Goal: Task Accomplishment & Management: Use online tool/utility

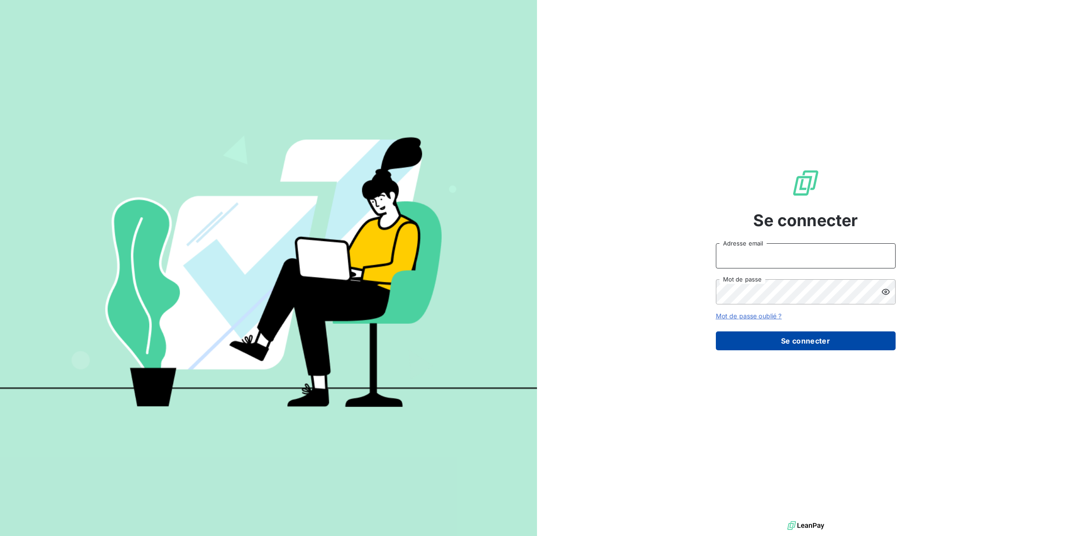
type input "[EMAIL_ADDRESS][PERSON_NAME][DOMAIN_NAME]"
click at [761, 339] on button "Se connecter" at bounding box center [806, 340] width 180 height 19
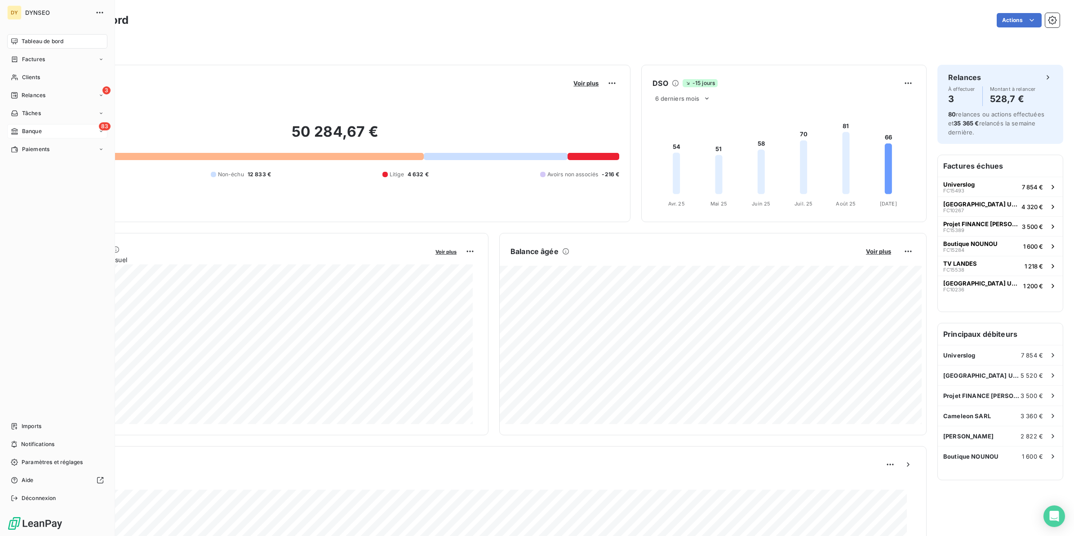
click at [43, 134] on div "83 Banque" at bounding box center [57, 131] width 100 height 14
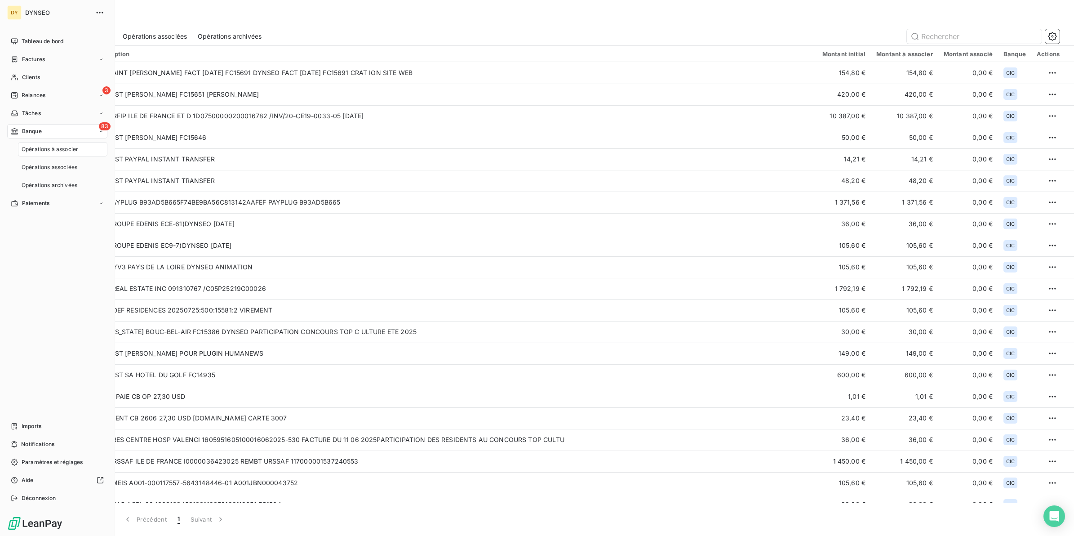
click at [52, 150] on span "Opérations à associer" at bounding box center [50, 149] width 57 height 8
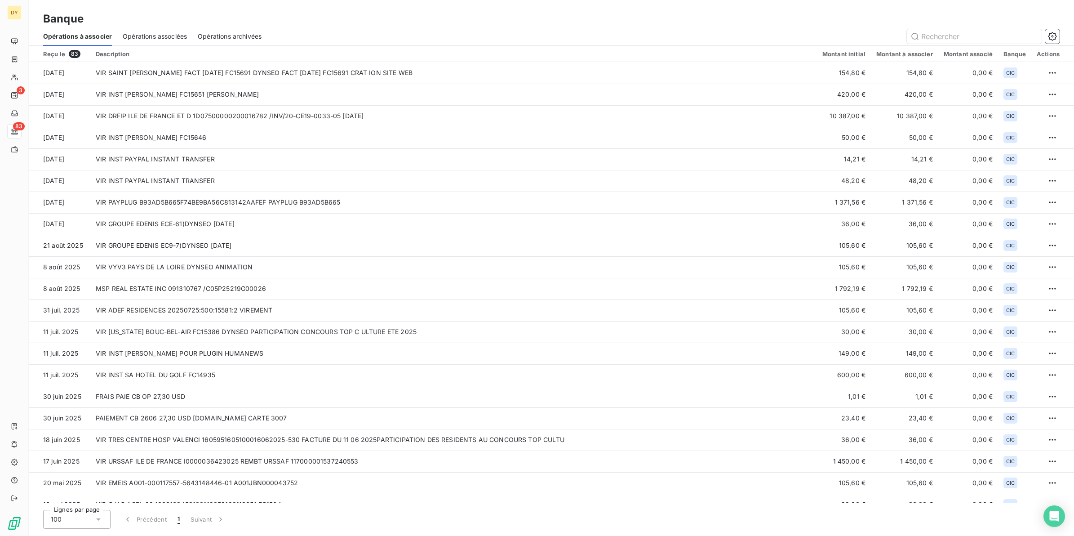
click at [144, 35] on span "Opérations associées" at bounding box center [155, 36] width 64 height 9
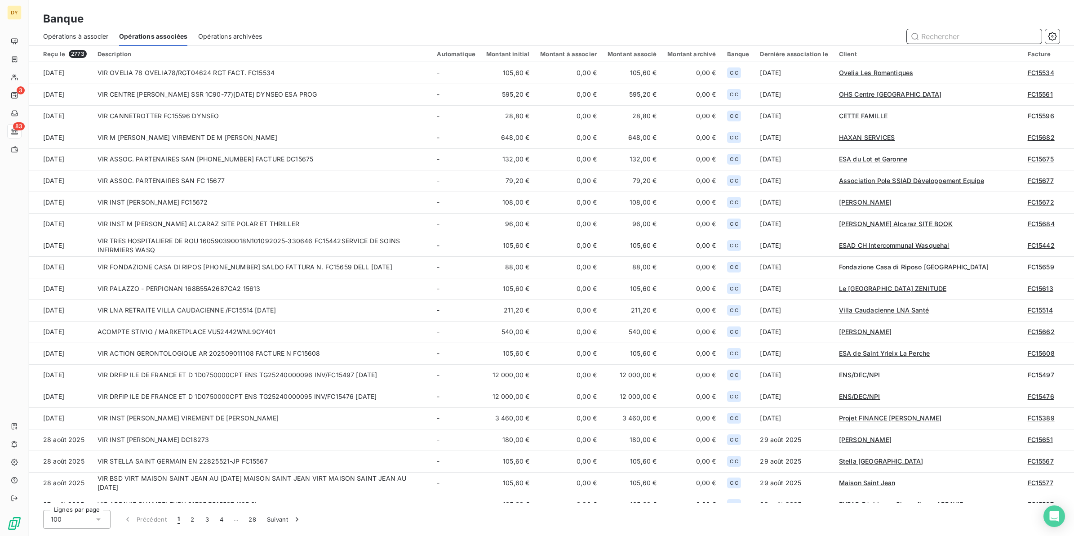
click at [89, 35] on span "Opérations à associer" at bounding box center [75, 36] width 65 height 9
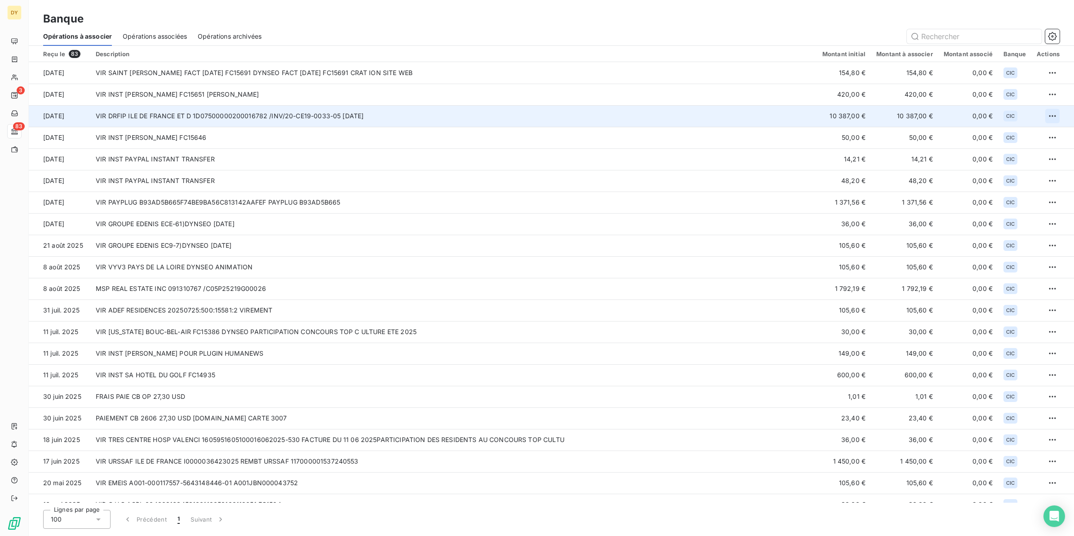
click at [1051, 115] on html "DY 3 83 Banque Opérations à associer Opérations associées Opérations archivées …" at bounding box center [537, 268] width 1074 height 536
click at [1021, 138] on div "Archiver l’opération" at bounding box center [1017, 136] width 69 height 14
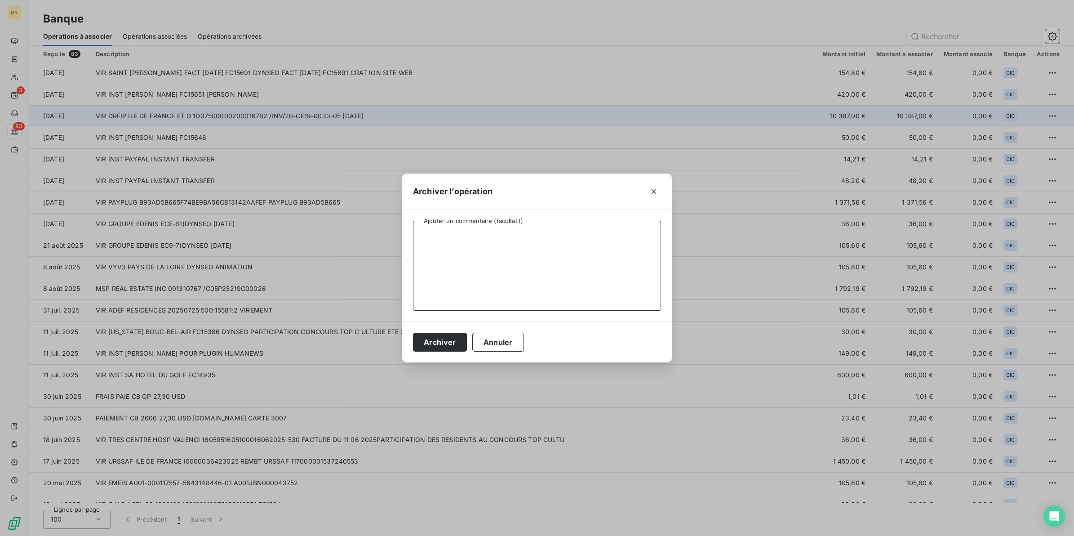
click at [486, 257] on textarea "Ajouter un commentaire (facultatif)" at bounding box center [537, 266] width 248 height 90
type textarea "CEA CPLAY ANR"
click at [446, 345] on button "Archiver" at bounding box center [440, 342] width 54 height 19
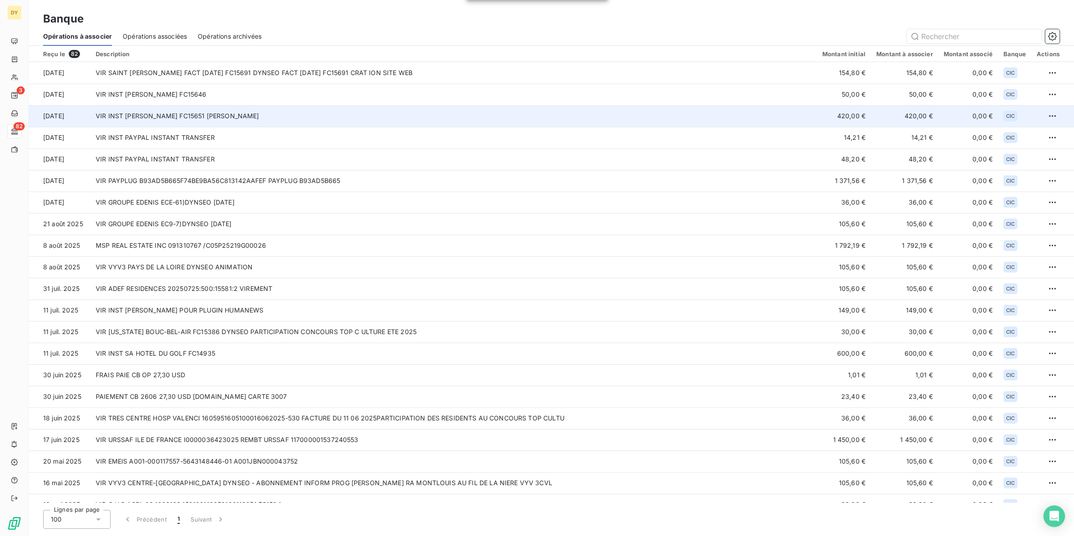
click at [247, 113] on td "VIR INST [PERSON_NAME] FC15651 [PERSON_NAME]" at bounding box center [453, 116] width 727 height 22
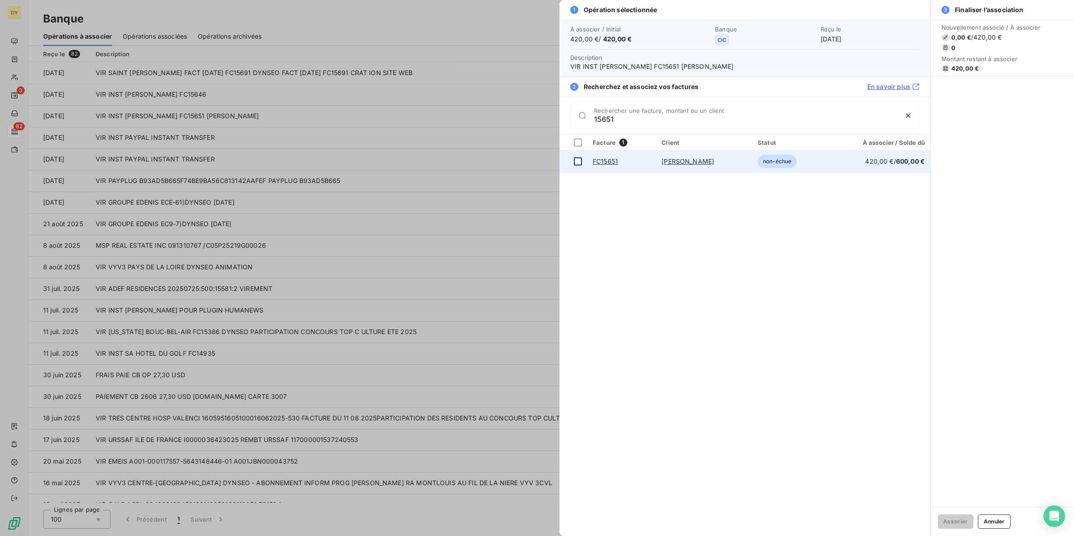
type input "15651"
click at [578, 160] on div at bounding box center [578, 161] width 8 height 8
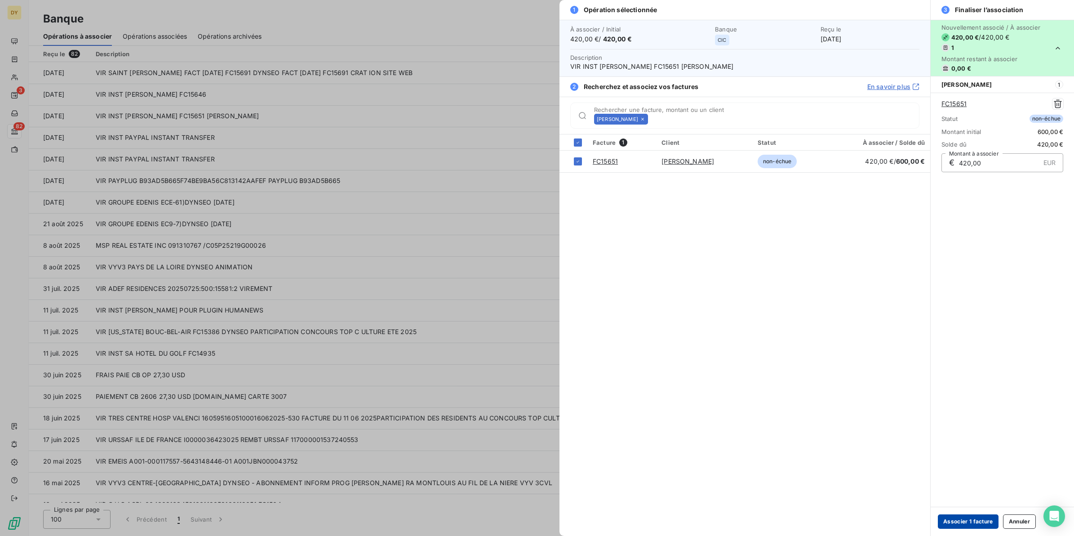
click at [958, 524] on button "Associer 1 facture" at bounding box center [968, 521] width 61 height 14
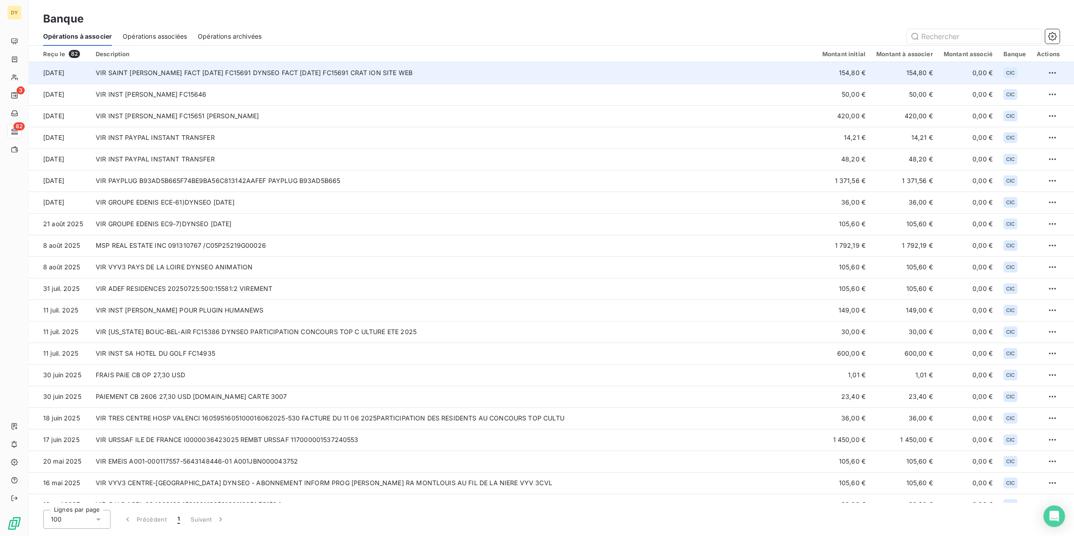
click at [244, 78] on td "VIR SAINT [PERSON_NAME] FACT [DATE] FC15691 DYNSEO FACT [DATE] FC15691 CRAT ION…" at bounding box center [453, 73] width 727 height 22
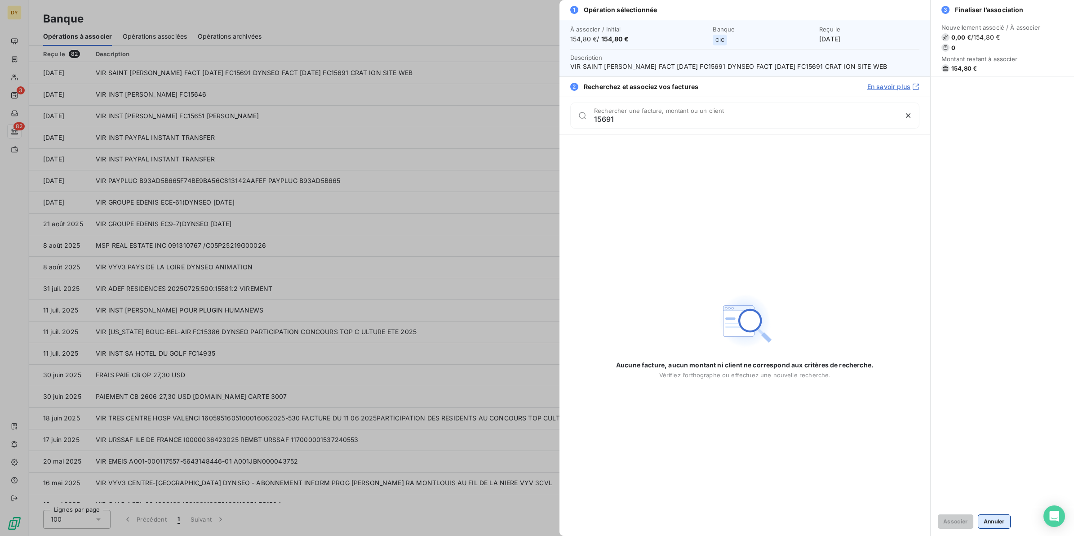
type input "15691"
drag, startPoint x: 989, startPoint y: 521, endPoint x: 978, endPoint y: 517, distance: 11.8
click at [989, 521] on button "Annuler" at bounding box center [994, 521] width 33 height 14
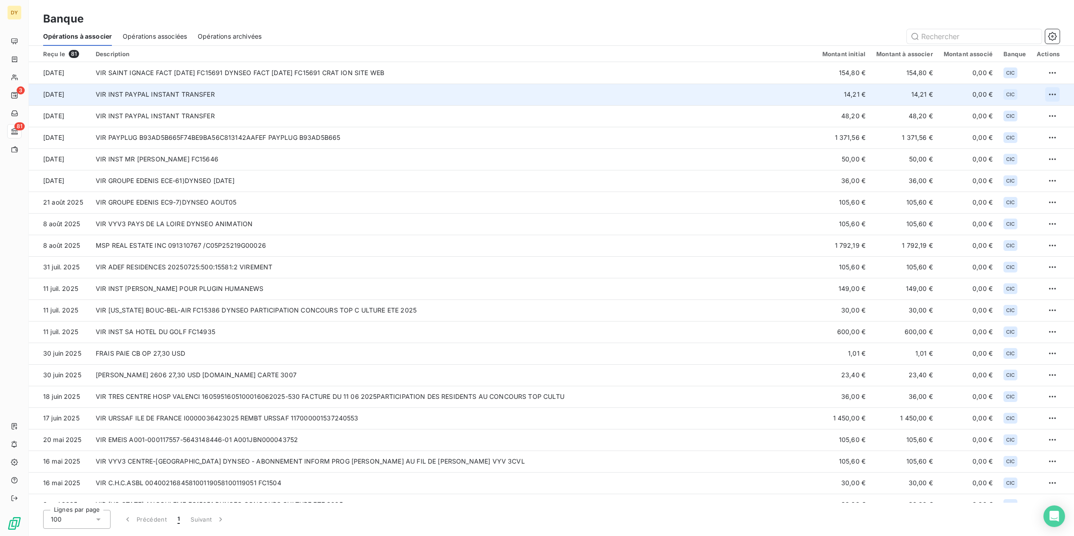
click at [1052, 94] on html "DY 3 81 Banque Opérations à associer Opérations associées Opérations archivées …" at bounding box center [537, 268] width 1074 height 536
click at [1001, 116] on div "Archiver l’opération" at bounding box center [1017, 114] width 69 height 14
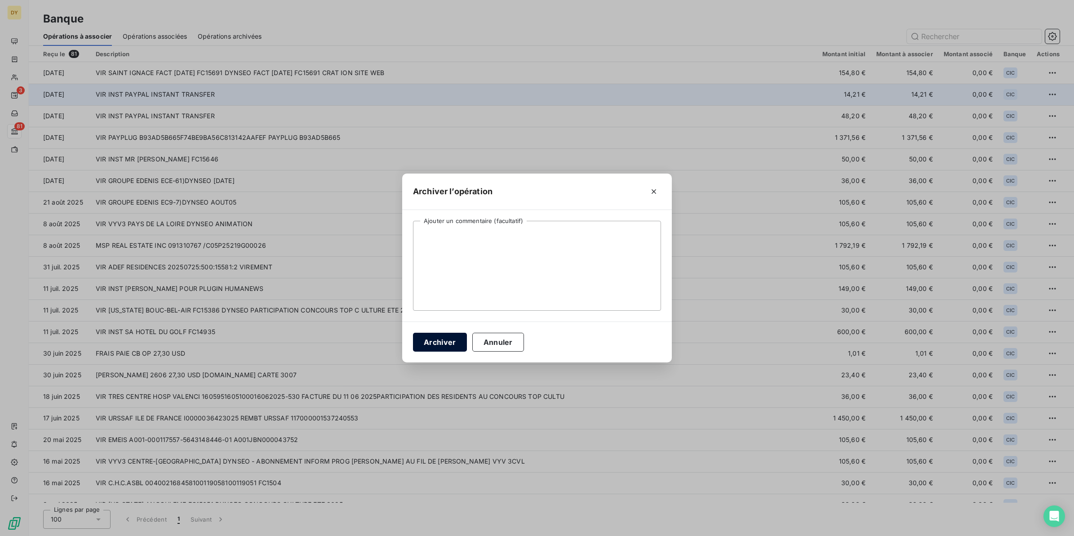
click at [447, 343] on button "Archiver" at bounding box center [440, 342] width 54 height 19
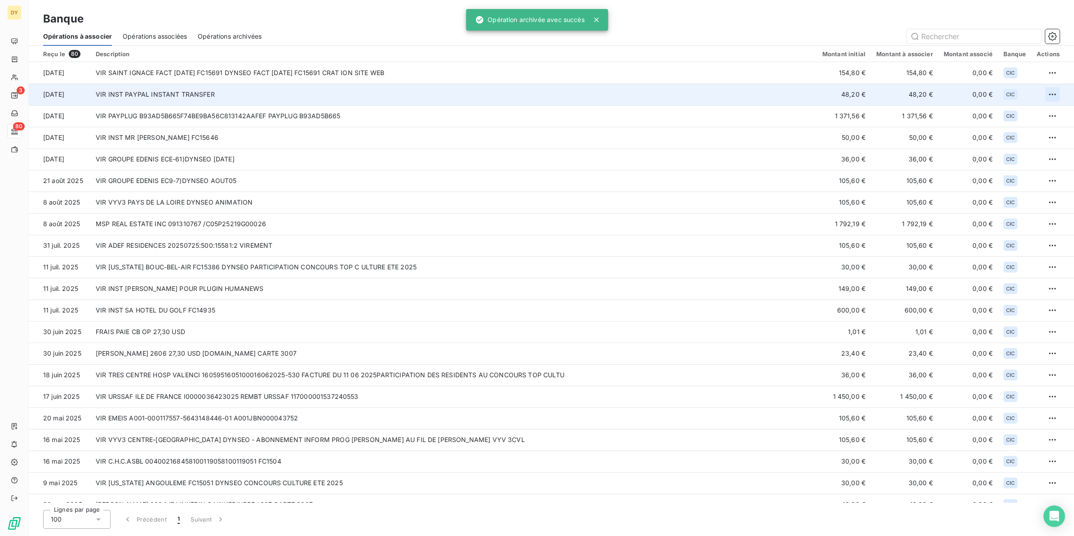
click at [1048, 91] on html "DY 3 80 Banque Opérations à associer Opérations associées Opérations archivées …" at bounding box center [537, 268] width 1074 height 536
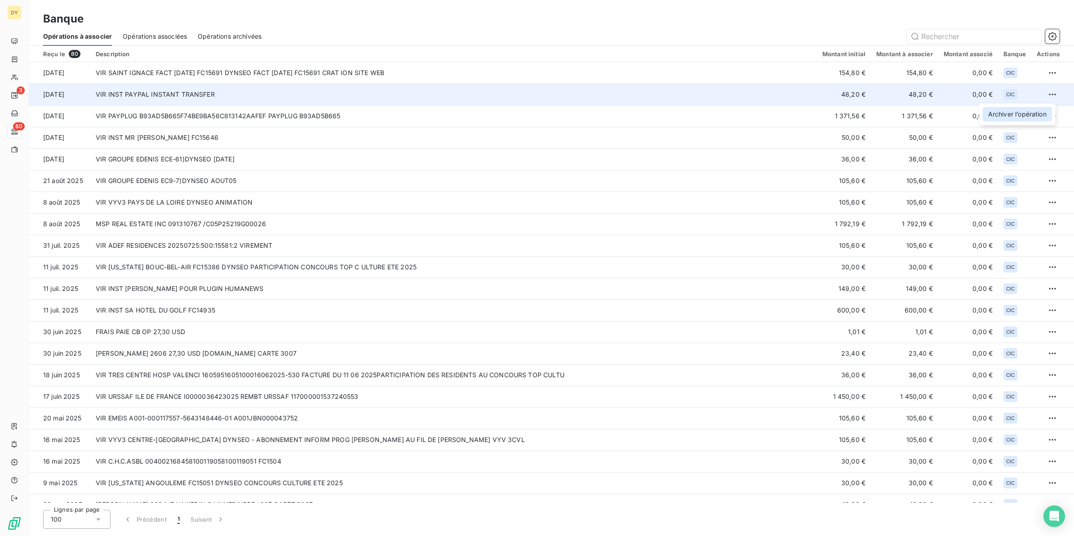
click at [998, 109] on div "Archiver l’opération" at bounding box center [1017, 114] width 69 height 14
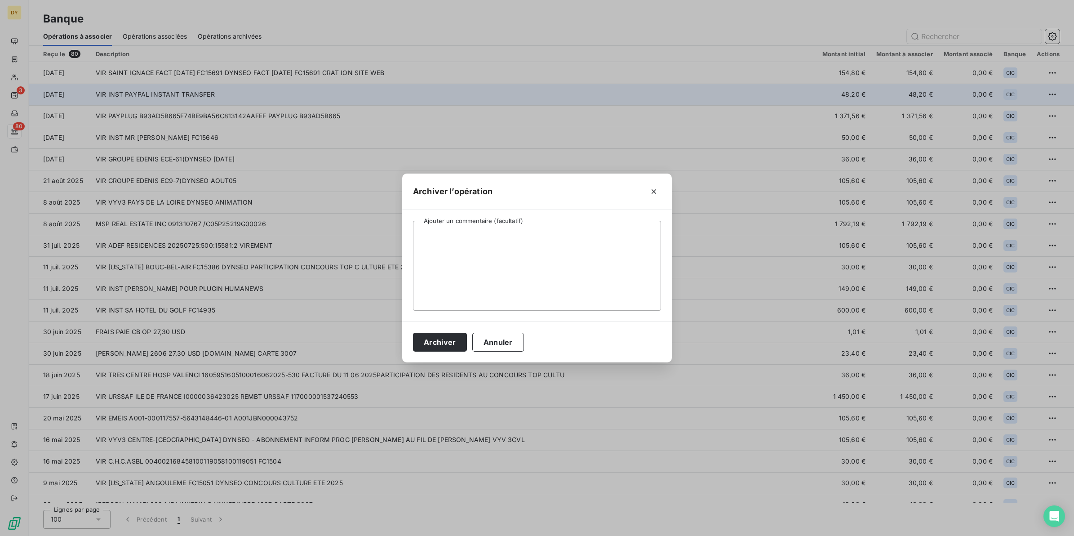
drag, startPoint x: 427, startPoint y: 344, endPoint x: 272, endPoint y: 267, distance: 172.9
click at [426, 344] on button "Archiver" at bounding box center [440, 342] width 54 height 19
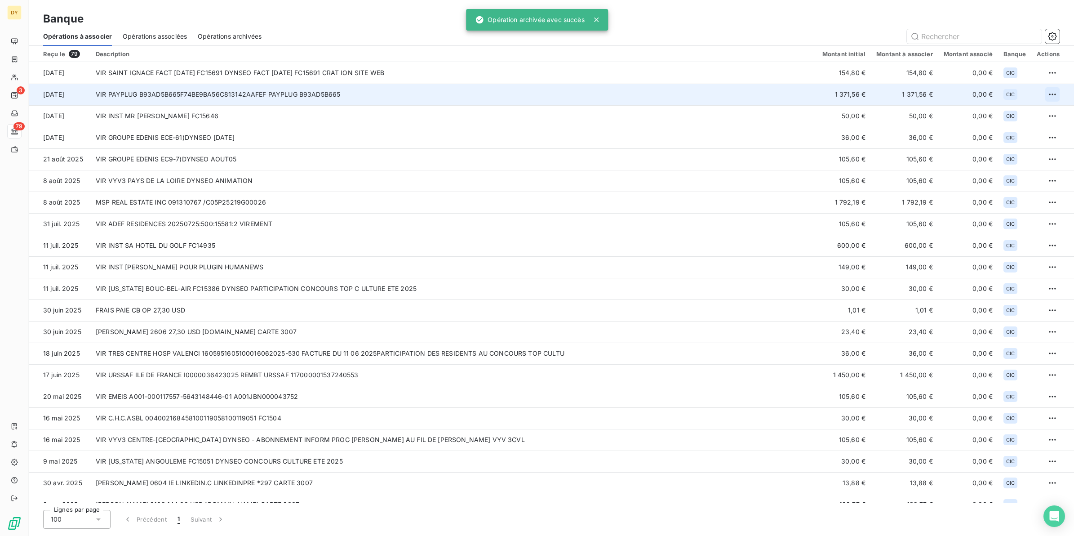
click at [1048, 90] on html "DY 3 79 Banque Opérations à associer Opérations associées Opérations archivées …" at bounding box center [537, 268] width 1074 height 536
click at [1010, 111] on div "Archiver l’opération" at bounding box center [1017, 114] width 69 height 14
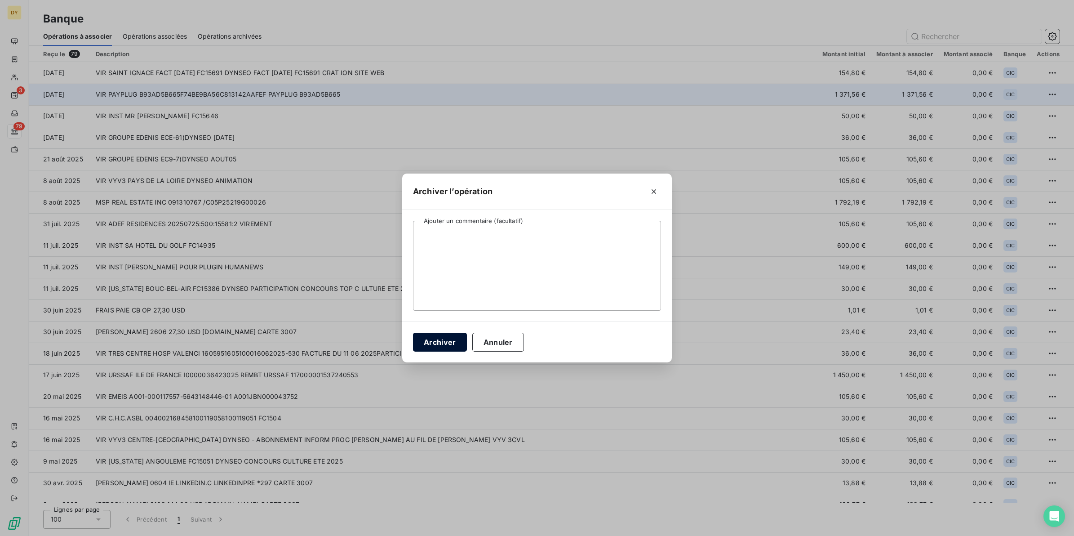
click at [432, 348] on button "Archiver" at bounding box center [440, 342] width 54 height 19
